Goal: Task Accomplishment & Management: Complete application form

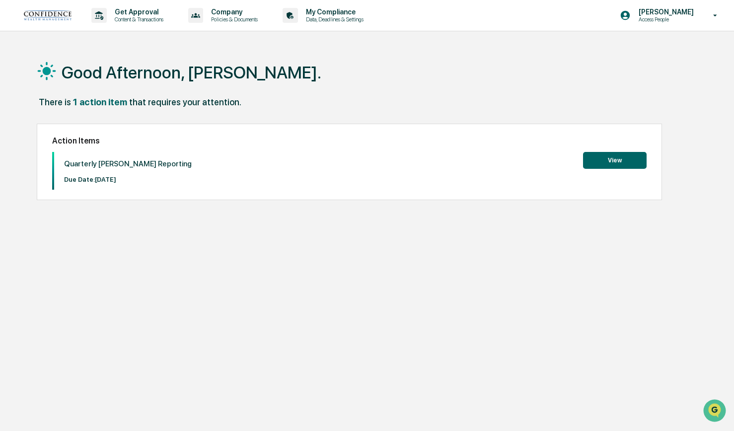
click at [602, 163] on button "View" at bounding box center [615, 160] width 64 height 17
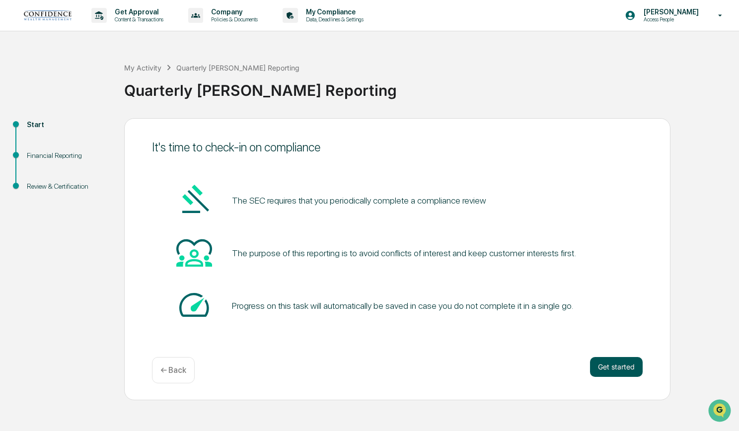
click at [621, 368] on button "Get started" at bounding box center [616, 367] width 53 height 20
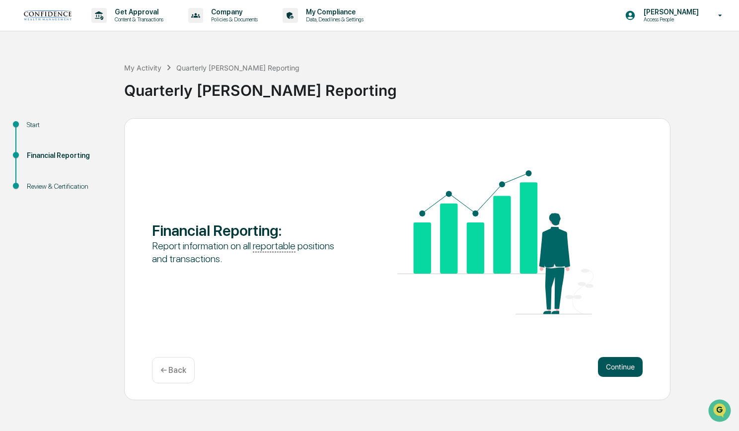
click at [617, 371] on button "Continue" at bounding box center [620, 367] width 45 height 20
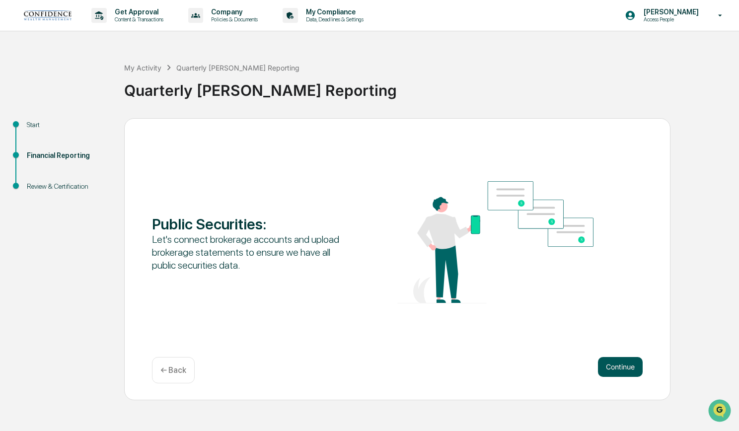
click at [623, 367] on button "Continue" at bounding box center [620, 367] width 45 height 20
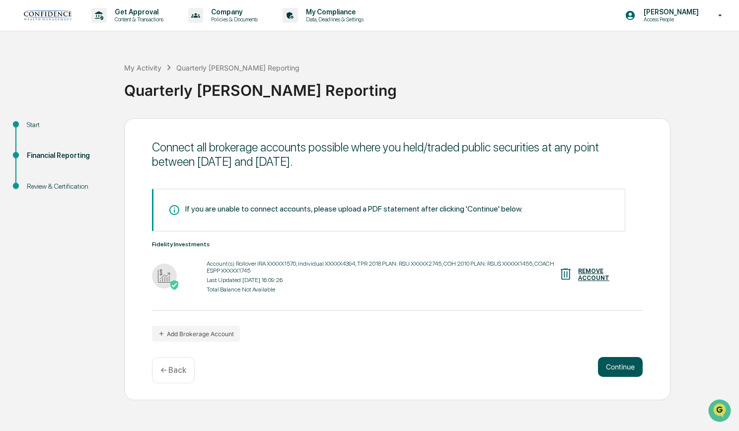
click at [624, 371] on button "Continue" at bounding box center [620, 367] width 45 height 20
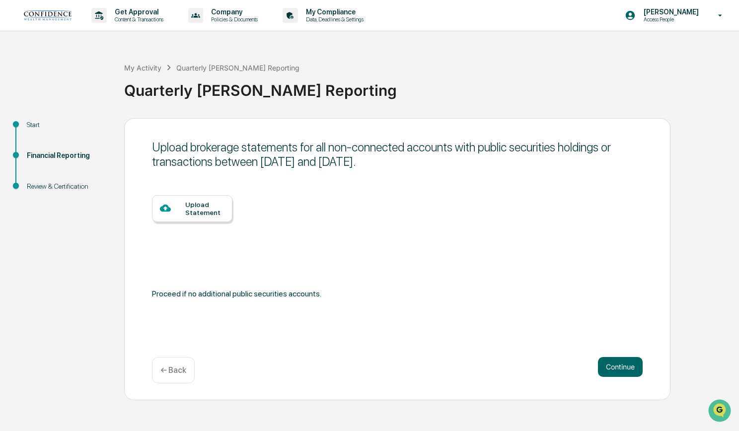
click at [170, 370] on p "← Back" at bounding box center [174, 370] width 26 height 9
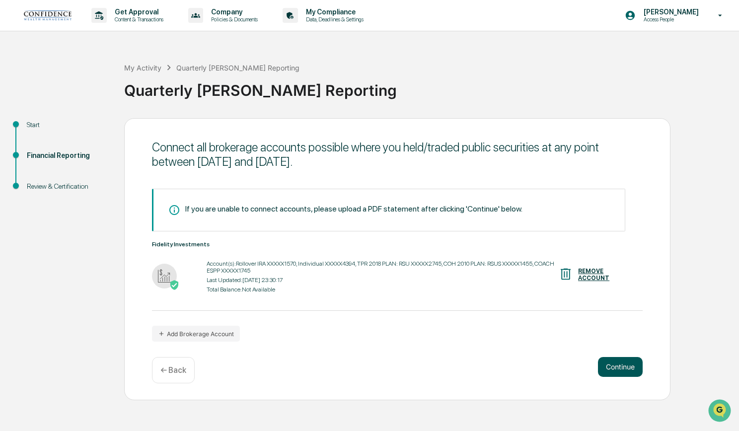
click at [626, 369] on button "Continue" at bounding box center [620, 367] width 45 height 20
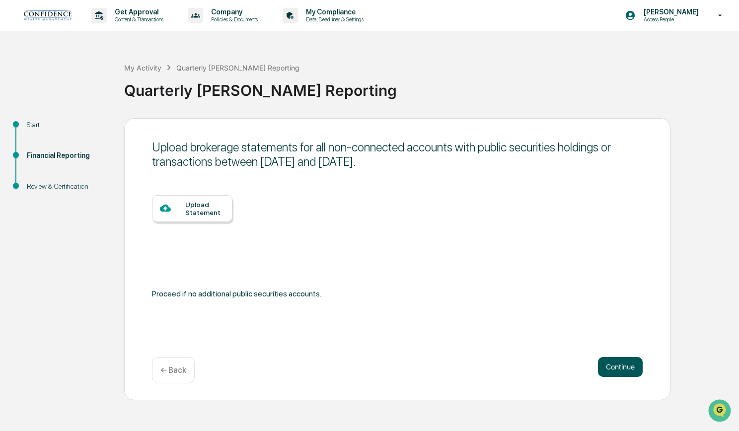
click at [623, 374] on button "Continue" at bounding box center [620, 367] width 45 height 20
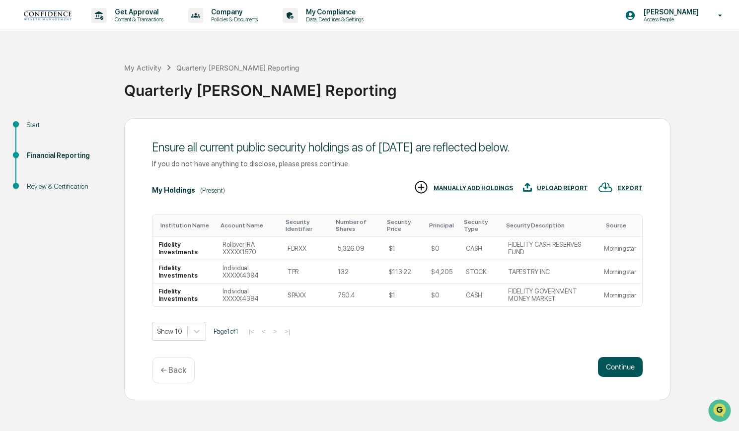
click at [623, 369] on button "Continue" at bounding box center [620, 367] width 45 height 20
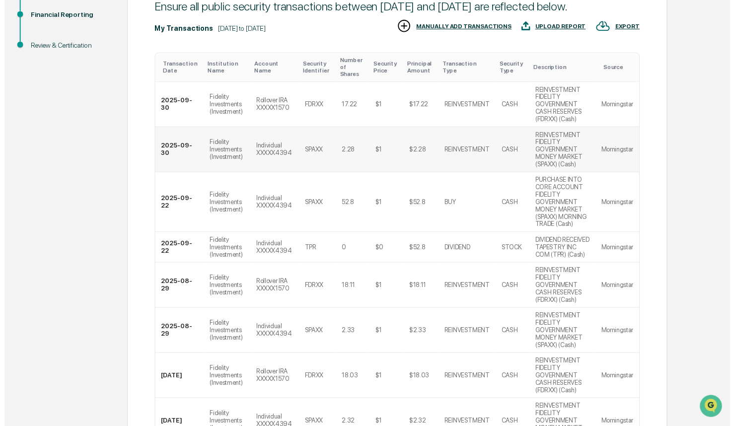
scroll to position [262, 0]
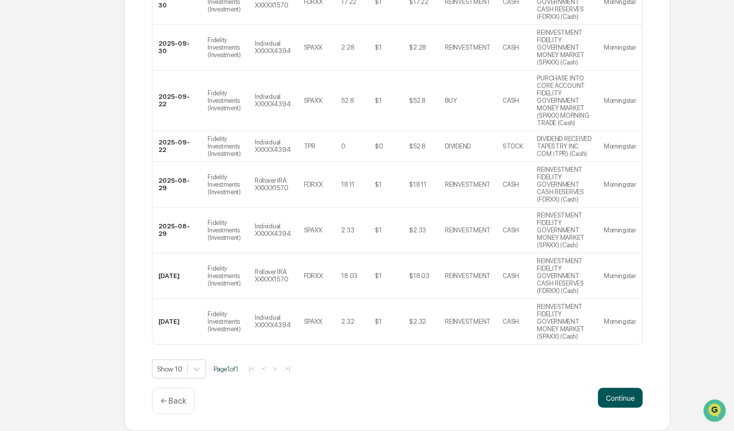
click at [615, 404] on button "Continue" at bounding box center [620, 398] width 45 height 20
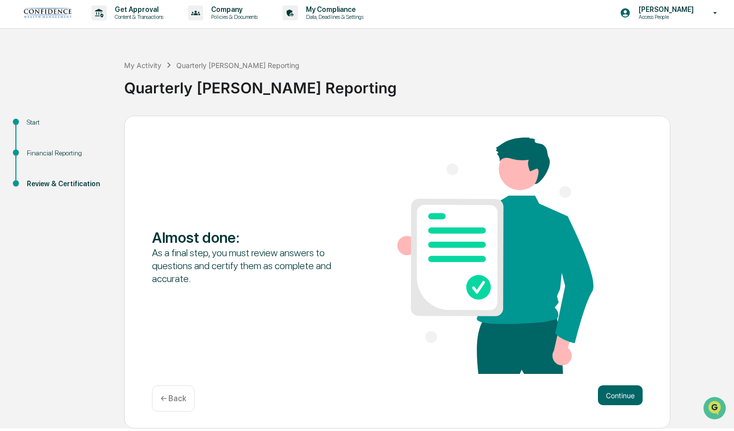
scroll to position [0, 0]
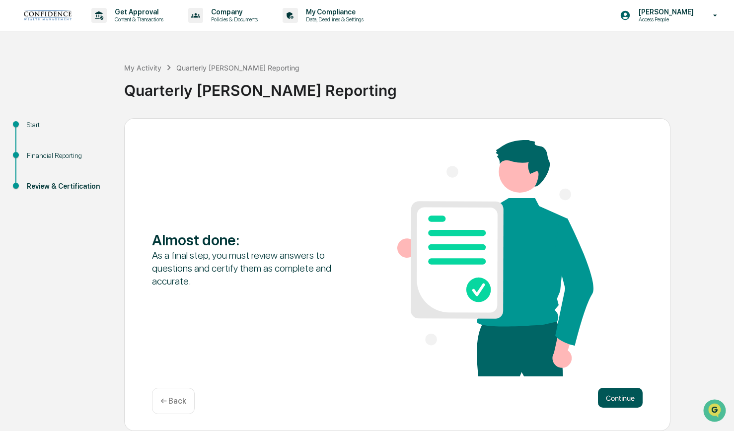
click at [616, 398] on button "Continue" at bounding box center [620, 398] width 45 height 20
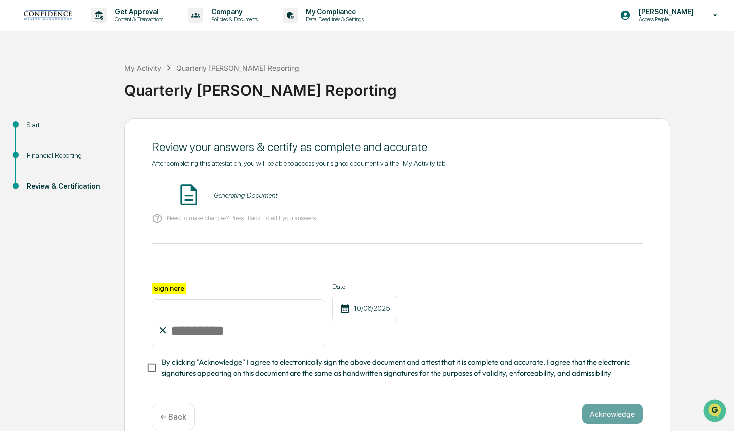
scroll to position [20, 0]
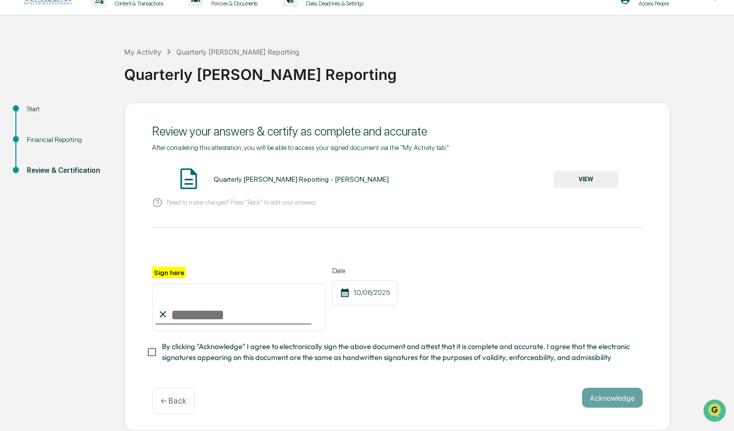
click at [571, 177] on button "VIEW" at bounding box center [586, 179] width 65 height 17
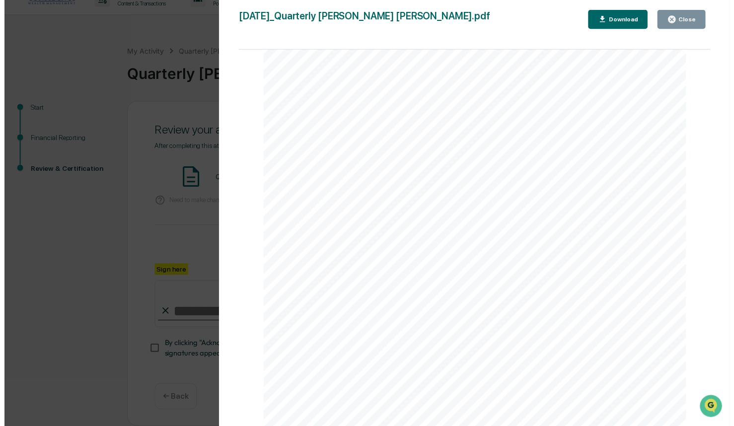
scroll to position [1523, 0]
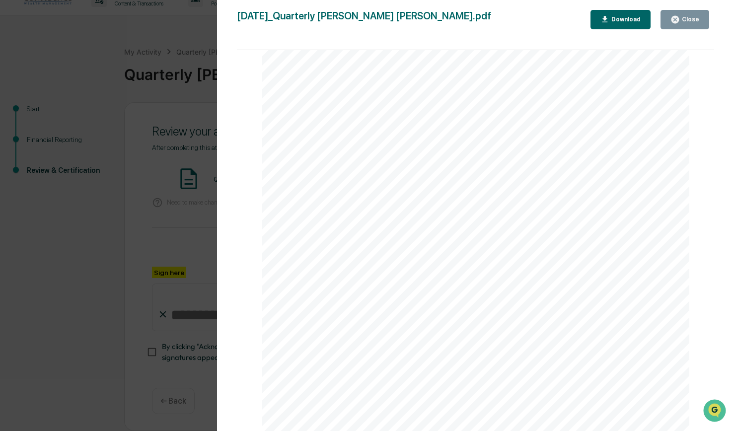
click at [695, 14] on button "Close" at bounding box center [685, 19] width 49 height 19
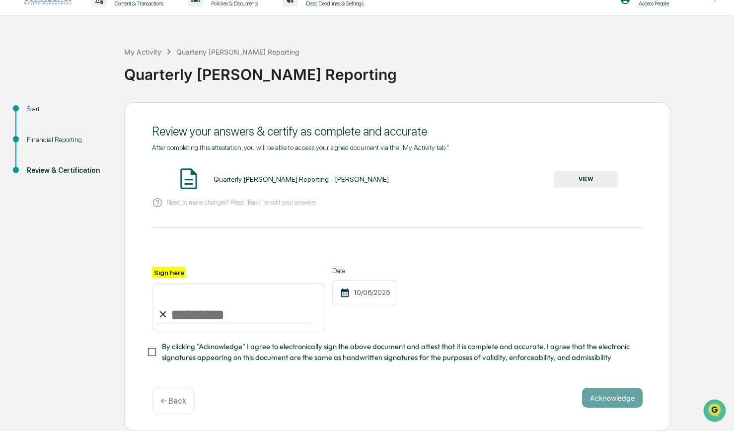
click at [187, 317] on input "Sign here" at bounding box center [238, 308] width 173 height 48
type input "**********"
click at [620, 404] on button "Acknowledge" at bounding box center [612, 398] width 61 height 20
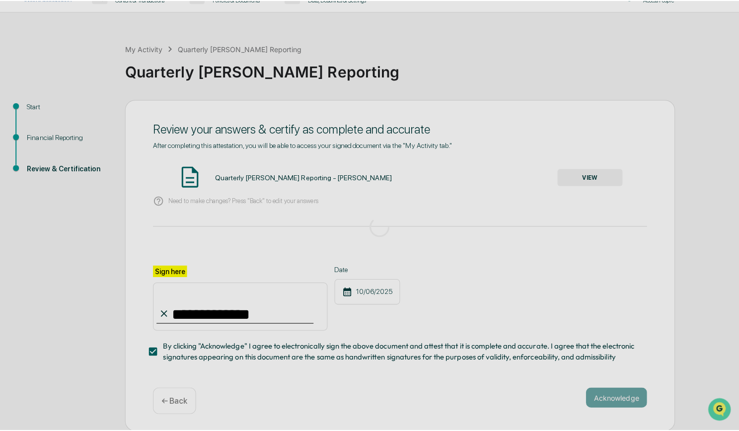
scroll to position [0, 0]
